Goal: Task Accomplishment & Management: Use online tool/utility

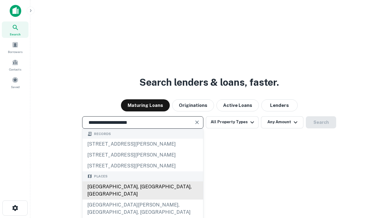
click at [143, 200] on div "[GEOGRAPHIC_DATA], [GEOGRAPHIC_DATA], [GEOGRAPHIC_DATA]" at bounding box center [143, 191] width 121 height 18
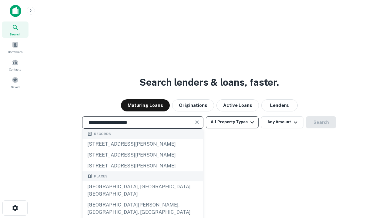
type input "**********"
click at [232, 122] on button "All Property Types" at bounding box center [232, 123] width 53 height 12
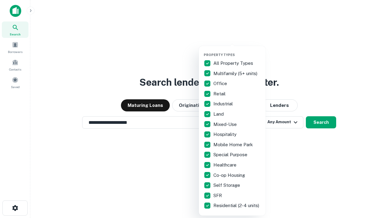
click at [237, 51] on button "button" at bounding box center [237, 51] width 67 height 0
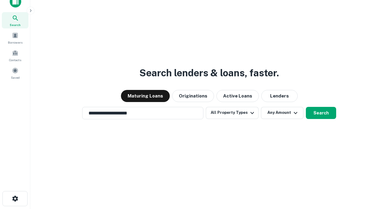
scroll to position [4, 73]
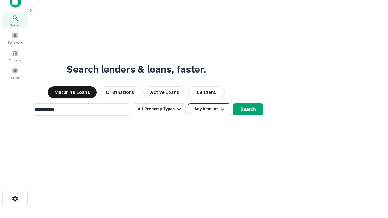
click at [188, 103] on button "Any Amount" at bounding box center [209, 109] width 42 height 12
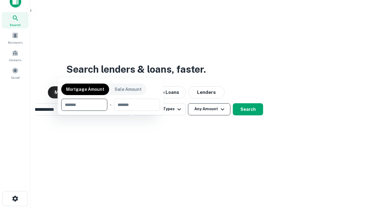
scroll to position [10, 0]
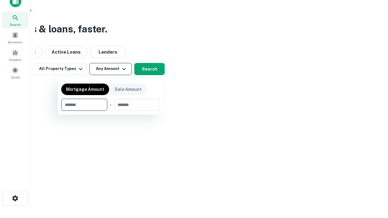
type input "*******"
click at [111, 111] on button "button" at bounding box center [110, 111] width 99 height 0
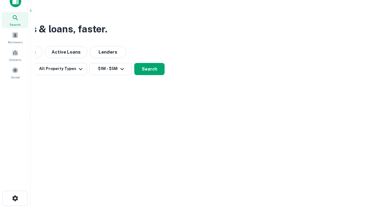
scroll to position [4, 112]
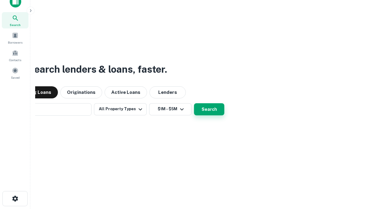
click at [194, 103] on button "Search" at bounding box center [209, 109] width 30 height 12
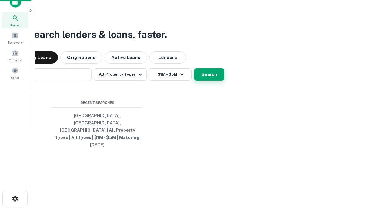
scroll to position [16, 172]
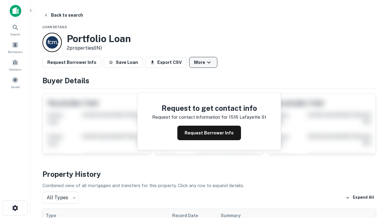
click at [203, 63] on button "More" at bounding box center [203, 62] width 28 height 11
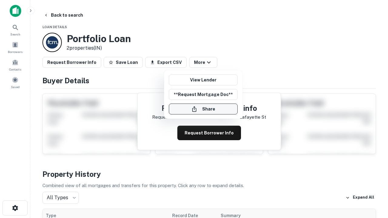
click at [203, 109] on button "Share" at bounding box center [203, 109] width 69 height 11
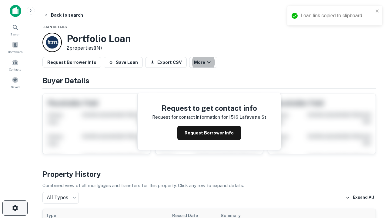
click at [15, 208] on icon "button" at bounding box center [15, 208] width 7 height 7
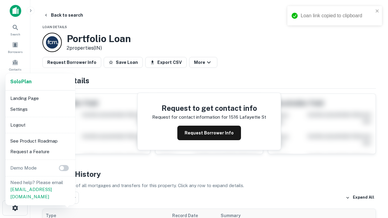
click at [40, 125] on li "Logout" at bounding box center [40, 125] width 65 height 11
